Goal: Task Accomplishment & Management: Use online tool/utility

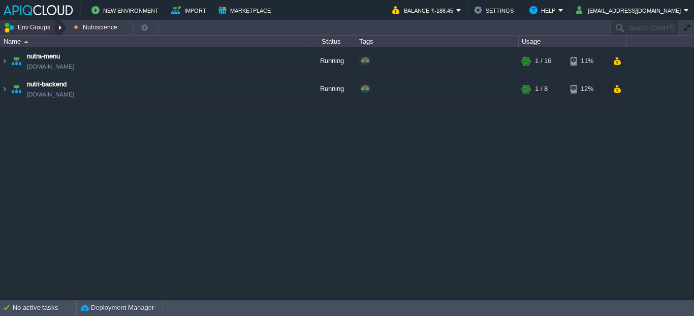
click at [57, 25] on div at bounding box center [61, 27] width 14 height 15
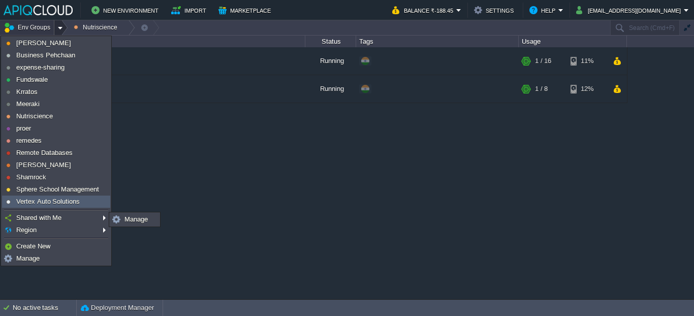
click at [35, 200] on span "Vertex Auto Solutions" at bounding box center [48, 202] width 64 height 8
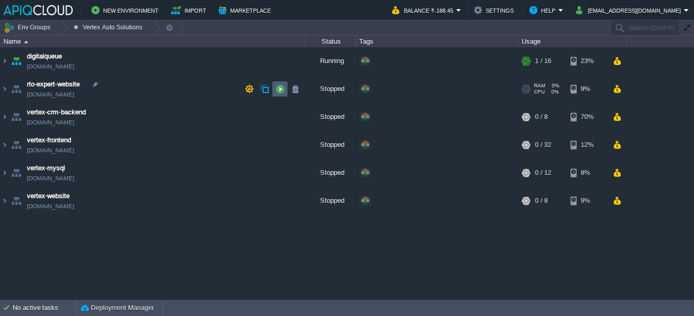
click at [276, 89] on button "button" at bounding box center [280, 88] width 9 height 9
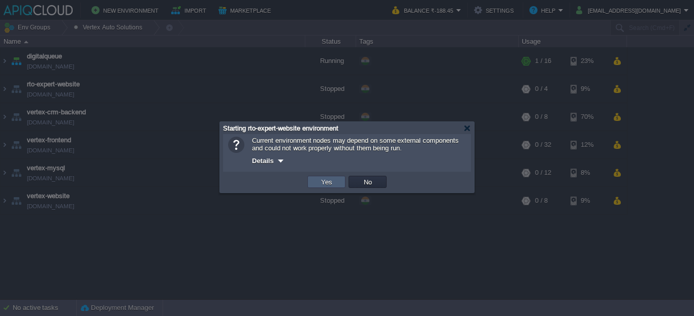
click at [315, 187] on td "Yes" at bounding box center [327, 182] width 38 height 12
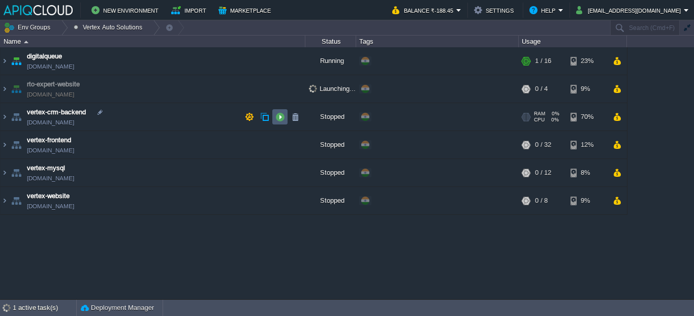
click at [274, 118] on td at bounding box center [279, 116] width 15 height 15
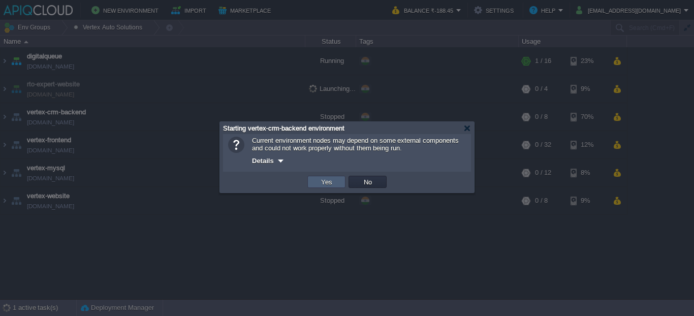
click at [326, 188] on td "Yes" at bounding box center [327, 182] width 38 height 12
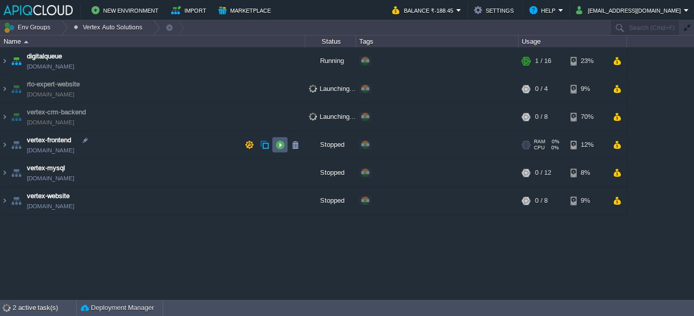
click at [277, 145] on button "button" at bounding box center [280, 144] width 9 height 9
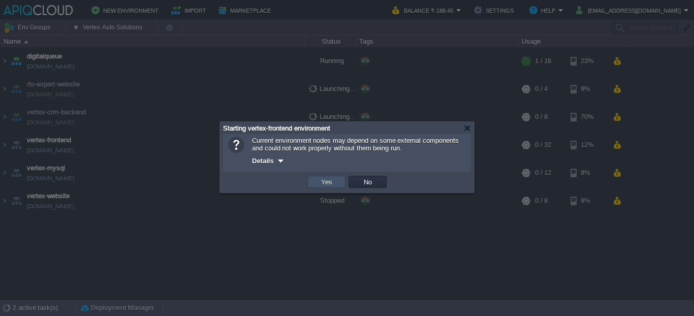
click at [327, 183] on button "Yes" at bounding box center [326, 181] width 17 height 9
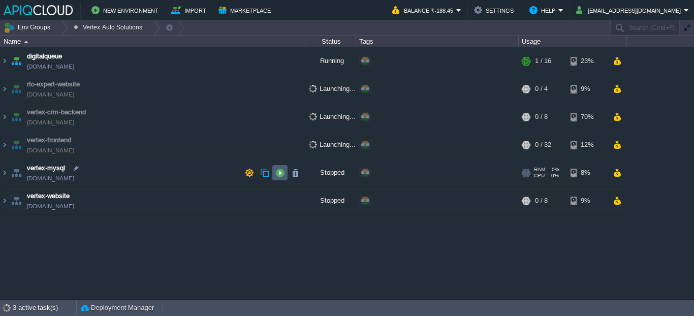
click at [276, 173] on button "button" at bounding box center [280, 172] width 9 height 9
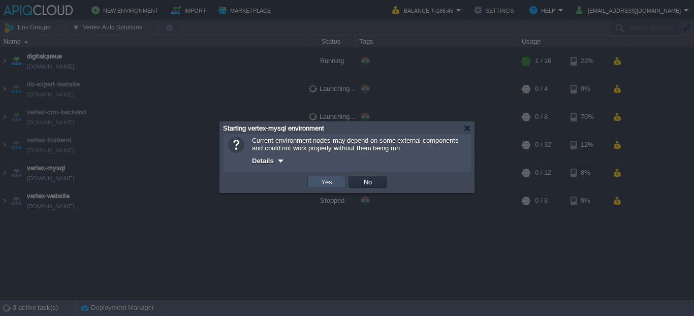
click at [325, 183] on button "Yes" at bounding box center [326, 181] width 17 height 9
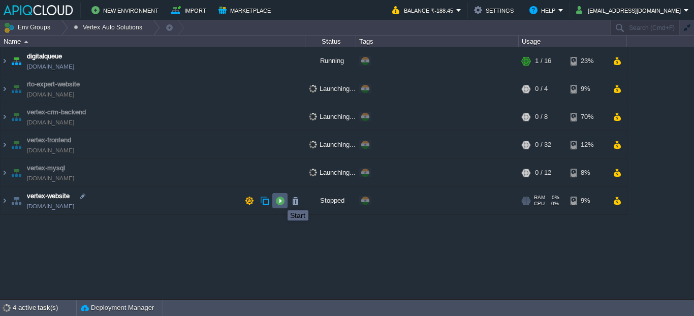
click at [280, 202] on button "button" at bounding box center [280, 200] width 9 height 9
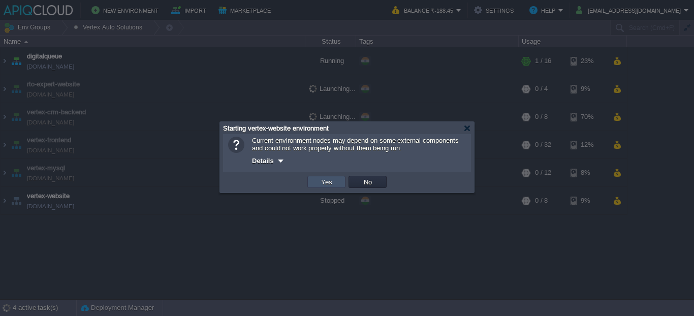
click at [322, 181] on button "Yes" at bounding box center [326, 181] width 17 height 9
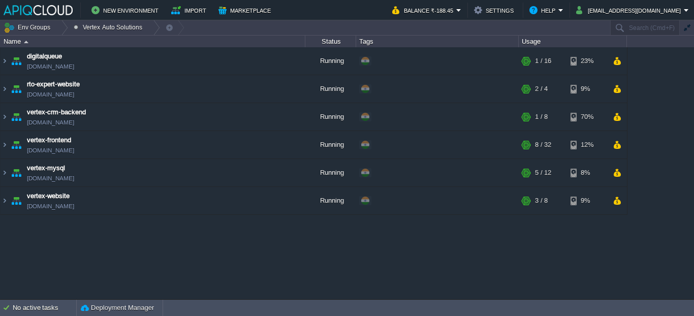
click at [74, 95] on link "[DOMAIN_NAME]" at bounding box center [50, 94] width 47 height 10
click at [68, 209] on link "[DOMAIN_NAME]" at bounding box center [50, 206] width 47 height 10
click at [142, 206] on td "vertex-website [DOMAIN_NAME]" at bounding box center [153, 201] width 305 height 28
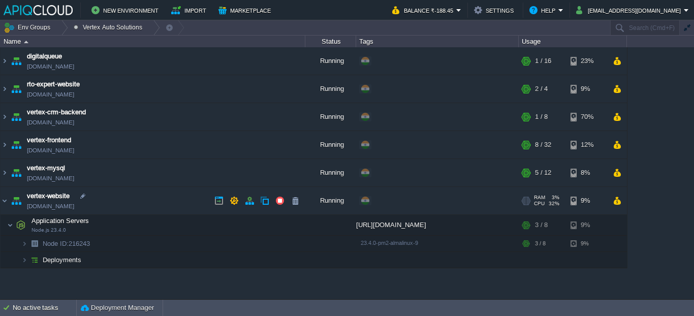
click at [74, 203] on link "[DOMAIN_NAME]" at bounding box center [50, 206] width 47 height 10
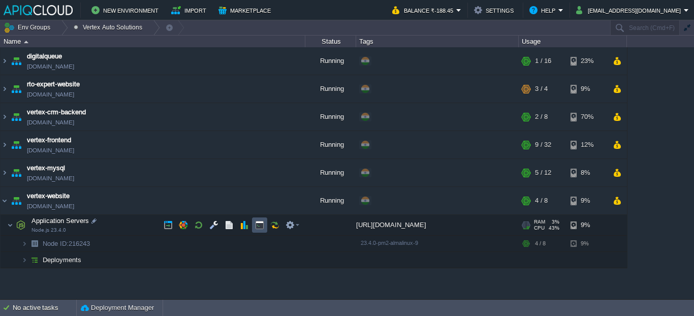
click at [257, 222] on button "button" at bounding box center [259, 225] width 9 height 9
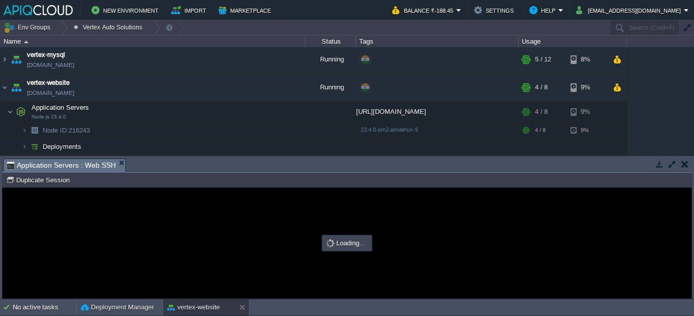
type input "#000000"
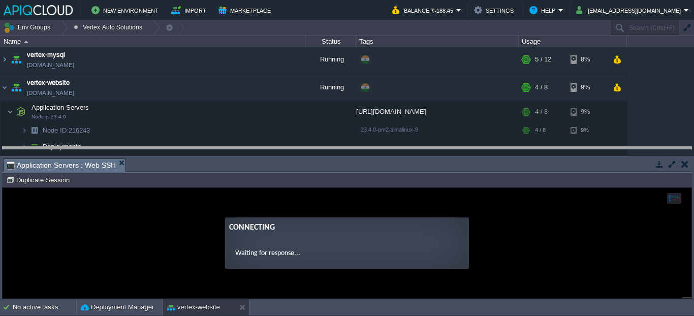
drag, startPoint x: 181, startPoint y: 169, endPoint x: 184, endPoint y: 157, distance: 12.5
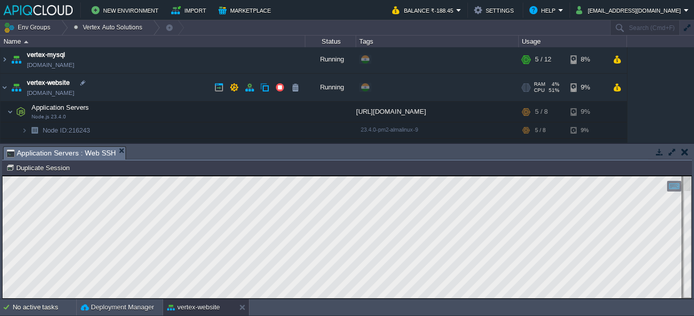
click at [60, 94] on link "[DOMAIN_NAME]" at bounding box center [50, 93] width 47 height 10
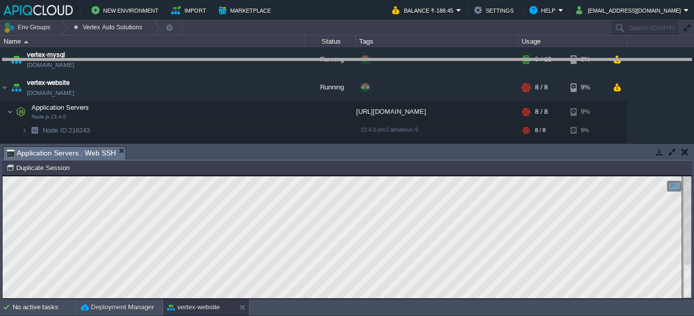
drag, startPoint x: 361, startPoint y: 157, endPoint x: 361, endPoint y: 56, distance: 100.7
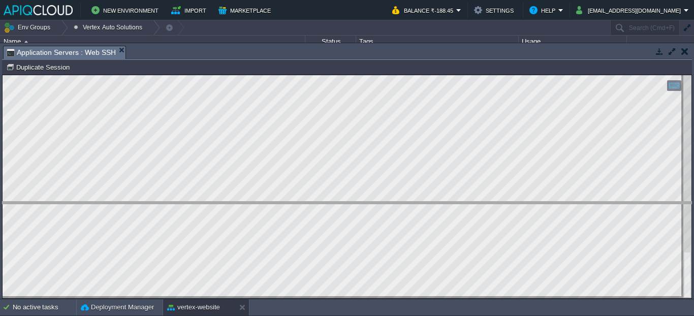
drag, startPoint x: 297, startPoint y: 53, endPoint x: 295, endPoint y: 209, distance: 156.1
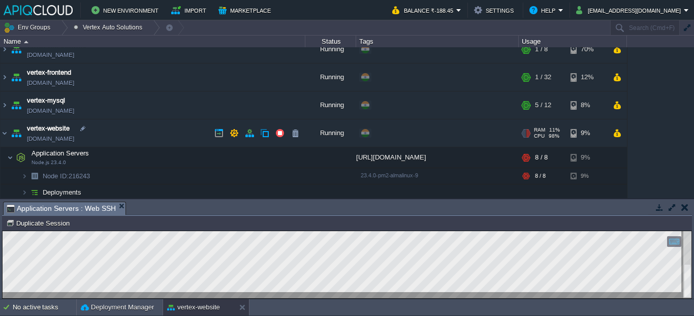
click at [74, 135] on link "[DOMAIN_NAME]" at bounding box center [50, 139] width 47 height 10
click at [238, 135] on button "button" at bounding box center [234, 133] width 9 height 9
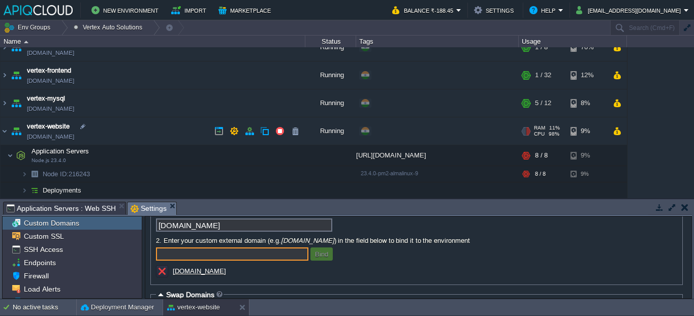
scroll to position [70, 0]
click at [209, 275] on u "[DOMAIN_NAME]" at bounding box center [199, 271] width 53 height 8
click at [162, 130] on td "vertex-website [DOMAIN_NAME]" at bounding box center [153, 131] width 305 height 28
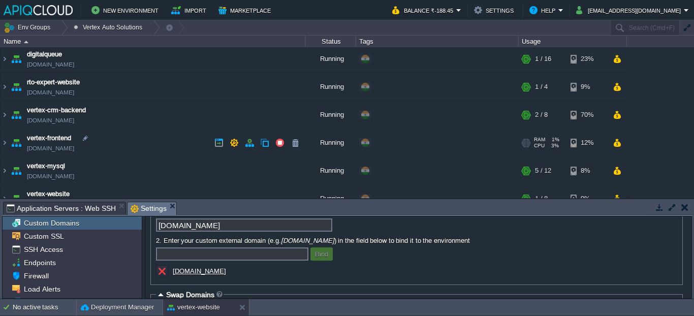
scroll to position [0, 0]
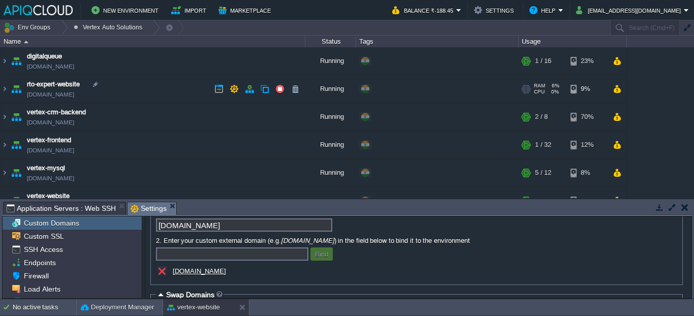
click at [139, 80] on td "rto-expert-website [DOMAIN_NAME]" at bounding box center [153, 89] width 305 height 28
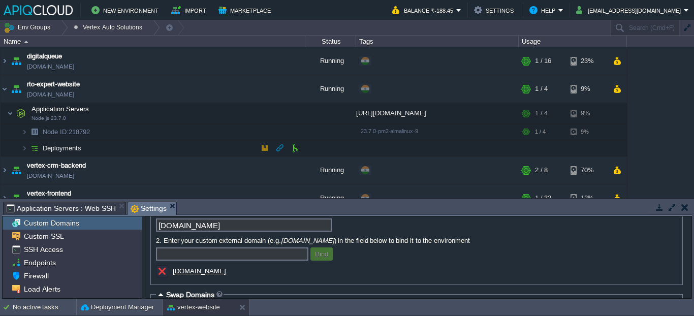
click at [134, 148] on td "Deployments" at bounding box center [153, 148] width 305 height 16
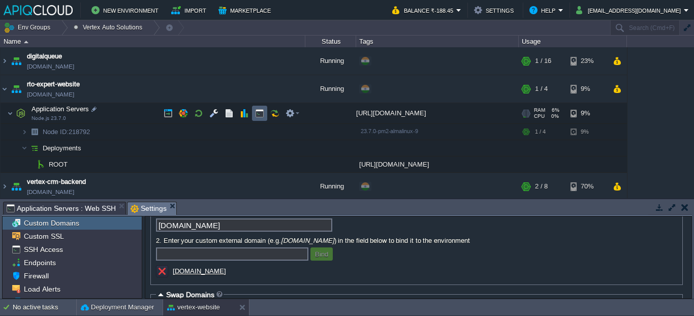
click at [256, 113] on button "button" at bounding box center [259, 113] width 9 height 9
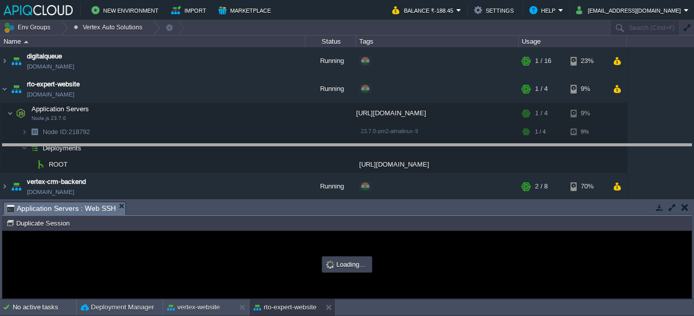
drag, startPoint x: 275, startPoint y: 208, endPoint x: 275, endPoint y: 144, distance: 64.6
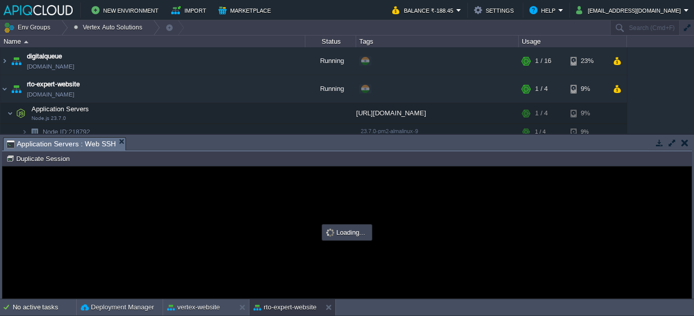
type input "#000000"
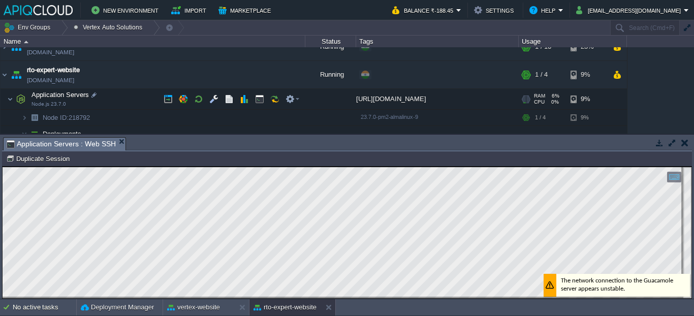
scroll to position [15, 0]
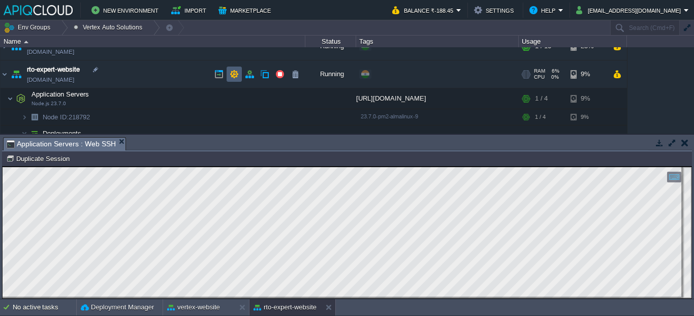
click at [232, 75] on button "button" at bounding box center [234, 74] width 9 height 9
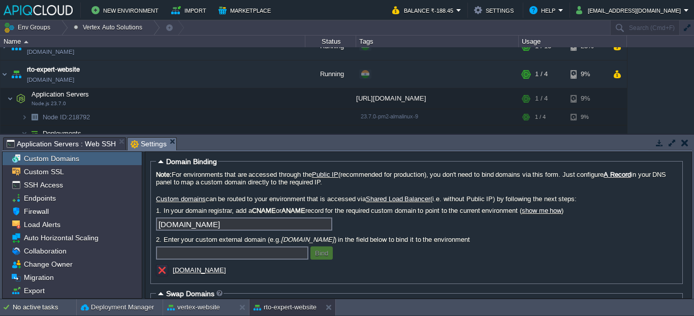
click at [189, 274] on u "[DOMAIN_NAME]" at bounding box center [199, 270] width 53 height 8
click at [74, 82] on link "[DOMAIN_NAME]" at bounding box center [50, 80] width 47 height 10
click at [156, 74] on td "rto-expert-website [DOMAIN_NAME]" at bounding box center [153, 74] width 305 height 28
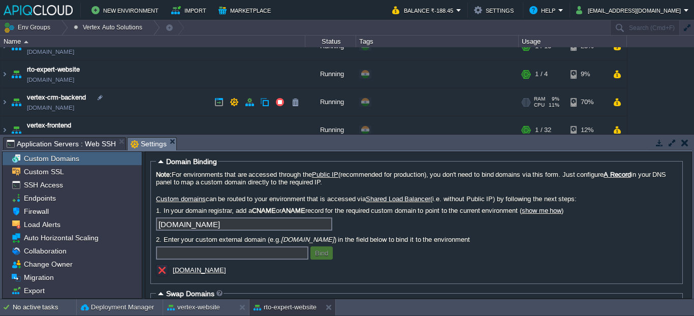
scroll to position [81, 0]
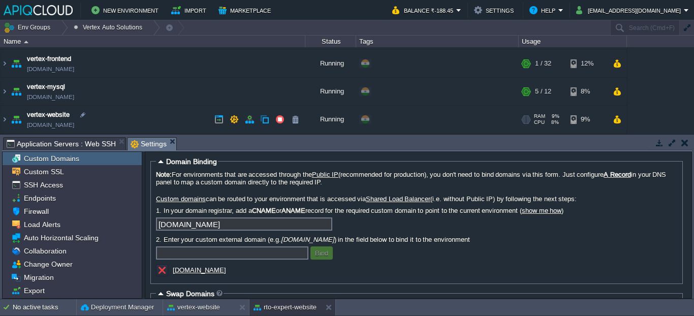
click at [156, 124] on td "vertex-website [DOMAIN_NAME]" at bounding box center [153, 120] width 305 height 28
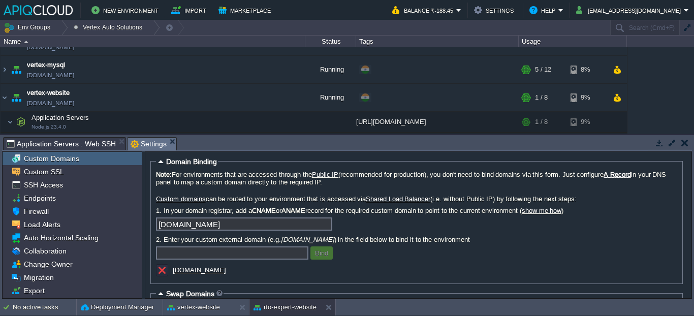
scroll to position [135, 0]
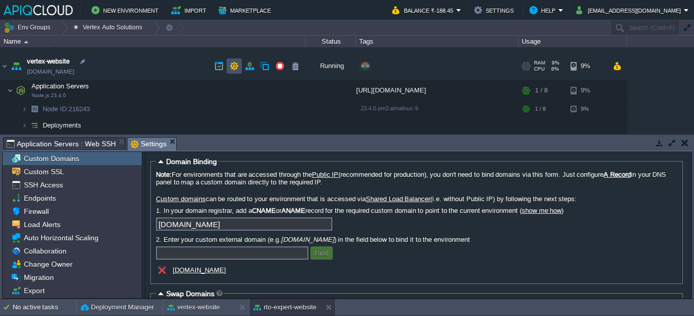
click at [230, 66] on button "button" at bounding box center [234, 66] width 9 height 9
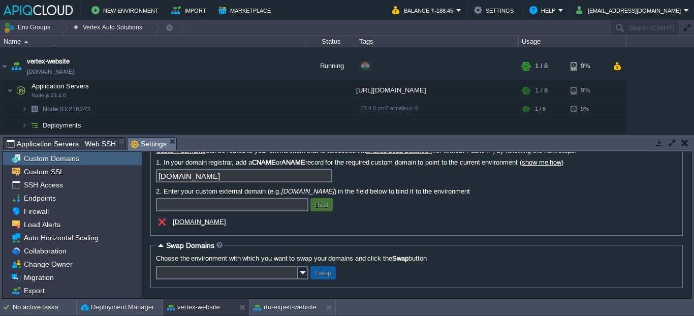
click at [223, 221] on u "[DOMAIN_NAME]" at bounding box center [199, 222] width 53 height 8
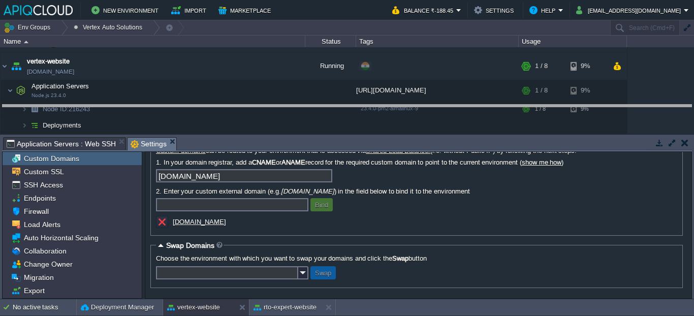
drag, startPoint x: 237, startPoint y: 142, endPoint x: 237, endPoint y: 110, distance: 32.5
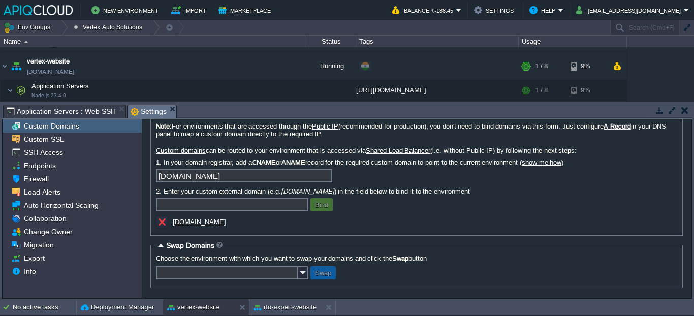
click at [683, 108] on button "button" at bounding box center [685, 110] width 7 height 9
